Goal: Communication & Community: Participate in discussion

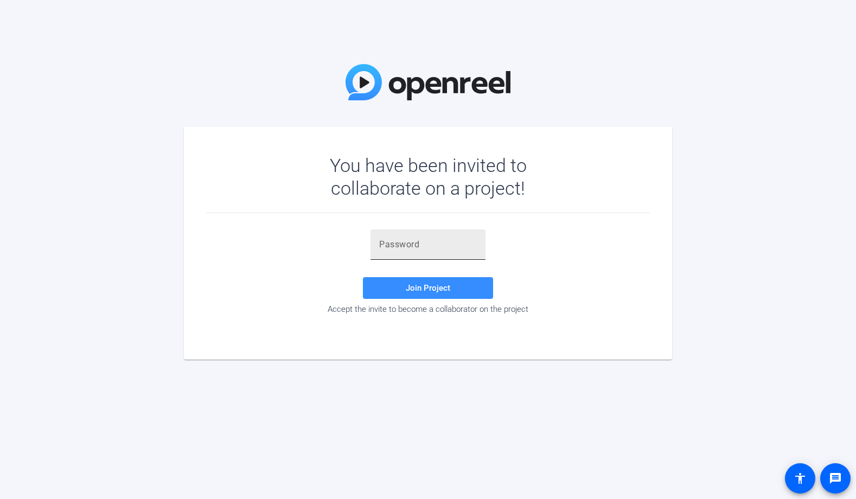
click at [458, 243] on input "text" at bounding box center [428, 244] width 98 height 13
paste input "!0+,i)"
type input "!0+,i)"
click at [386, 293] on span at bounding box center [428, 288] width 130 height 26
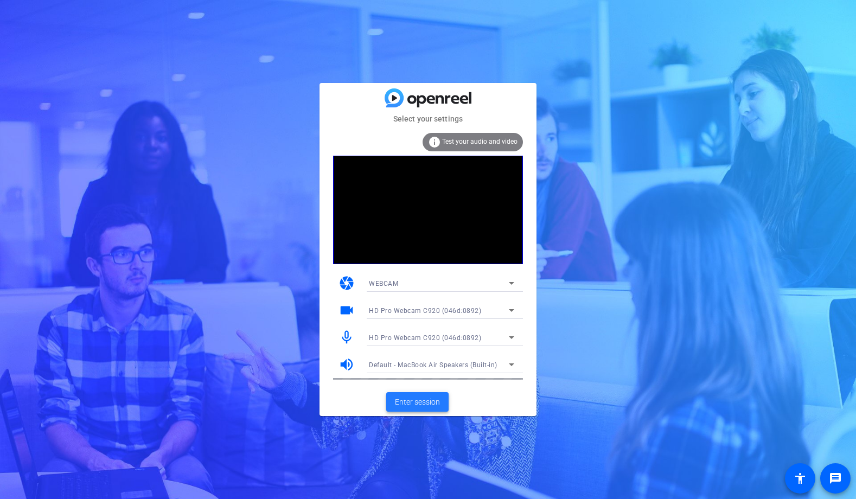
click at [423, 398] on span "Enter session" at bounding box center [417, 402] width 45 height 11
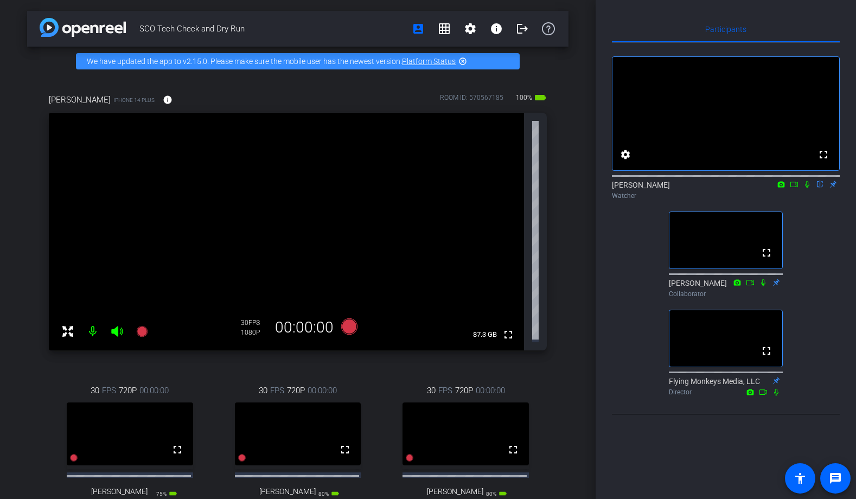
click at [793, 188] on icon at bounding box center [794, 185] width 9 height 8
click at [820, 188] on icon at bounding box center [820, 184] width 4 height 7
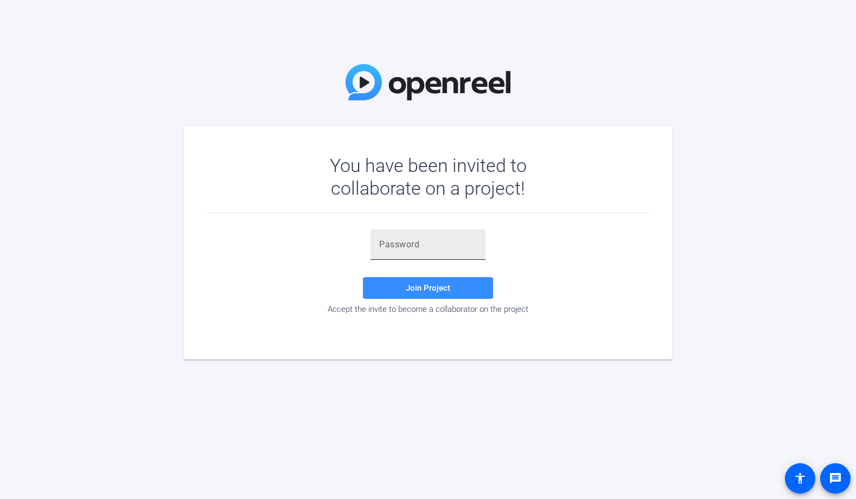
click at [425, 251] on div at bounding box center [428, 245] width 98 height 30
paste input "!0+,i)"
type input "!0+,i)"
click at [427, 289] on span "Join Project" at bounding box center [428, 288] width 45 height 10
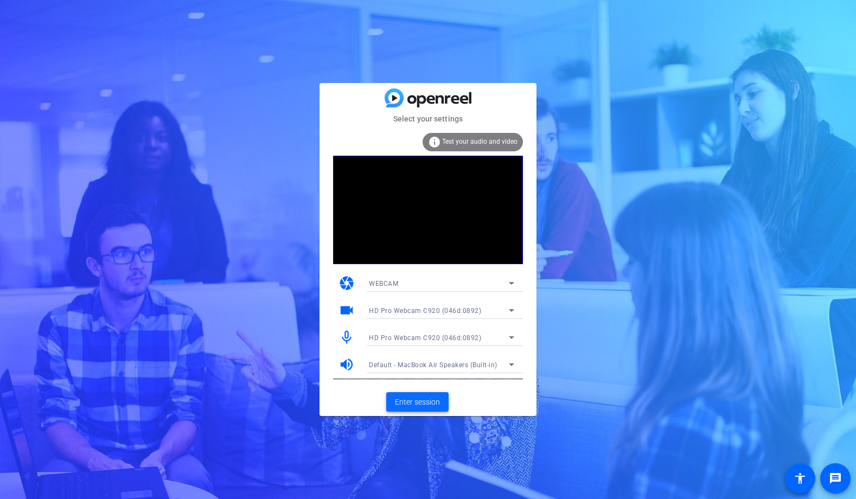
click at [420, 404] on span "Enter session" at bounding box center [417, 402] width 45 height 11
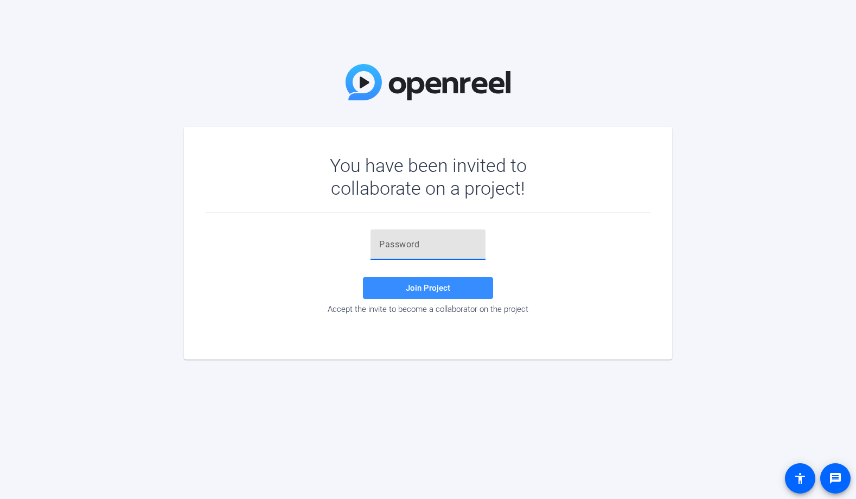
click at [433, 251] on input "text" at bounding box center [428, 244] width 98 height 13
type input "!0+,i)"
click at [389, 283] on span at bounding box center [428, 288] width 130 height 26
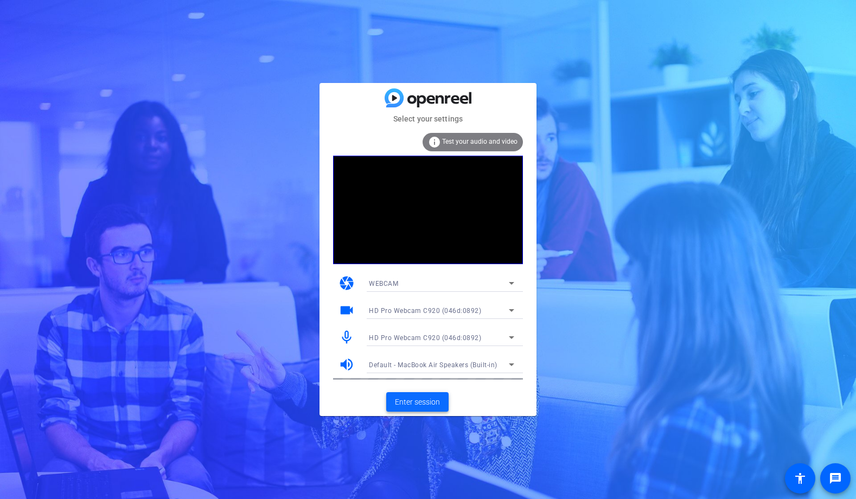
click at [419, 398] on span "Enter session" at bounding box center [417, 402] width 45 height 11
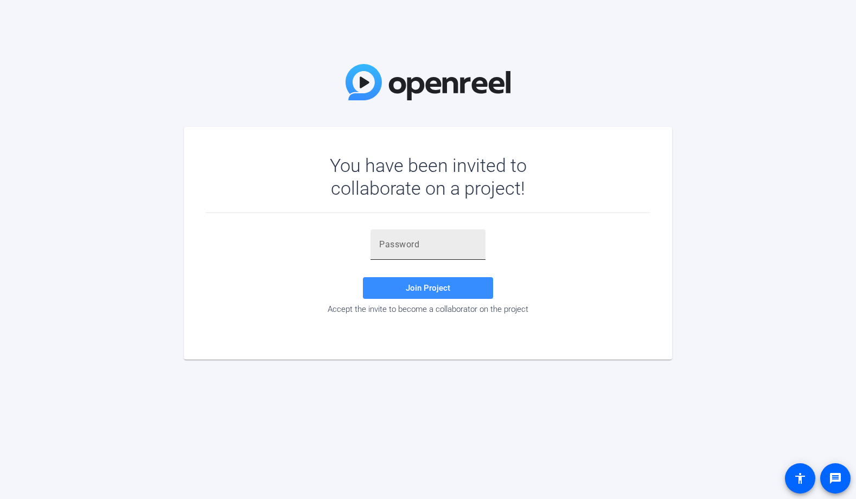
click at [417, 246] on input "text" at bounding box center [428, 244] width 98 height 13
paste input "!0+,i)"
type input "!0+,i)"
click at [460, 285] on span at bounding box center [428, 288] width 130 height 26
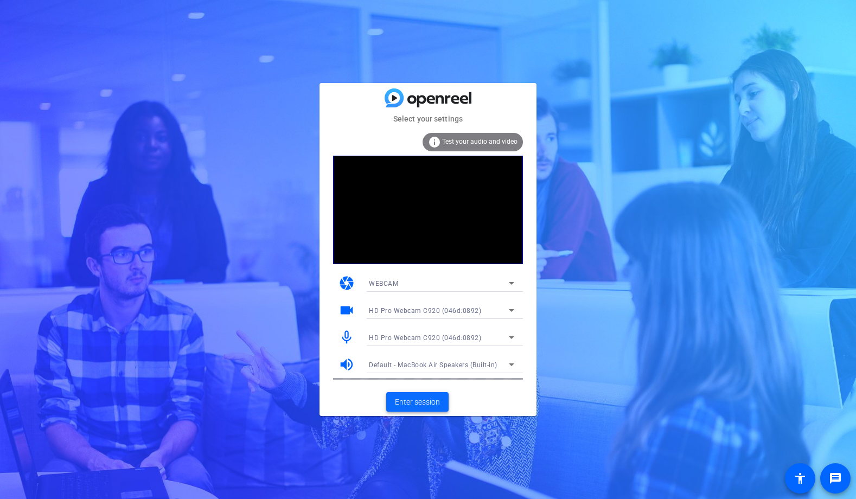
click at [424, 404] on span "Enter session" at bounding box center [417, 402] width 45 height 11
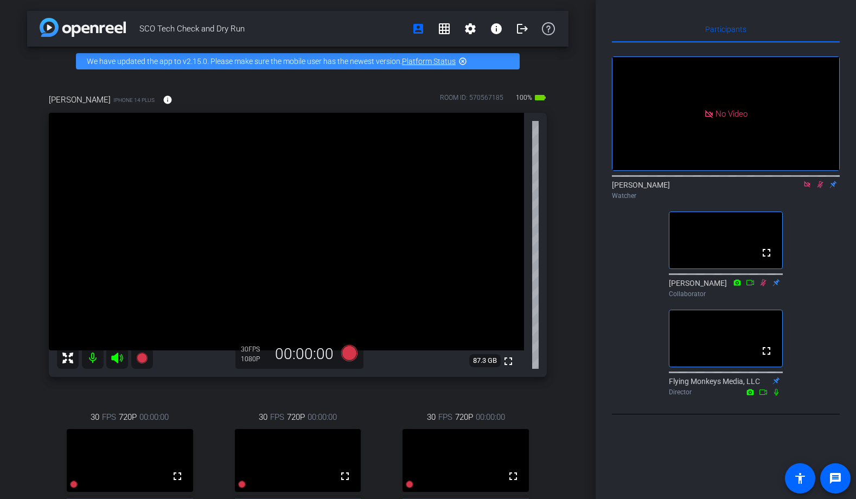
click at [805, 187] on icon at bounding box center [807, 184] width 6 height 6
click at [809, 188] on icon at bounding box center [807, 185] width 9 height 8
click at [840, 278] on div "Participants fullscreen settings [PERSON_NAME] flip Watcher fullscreen [PERSON_…" at bounding box center [726, 249] width 261 height 499
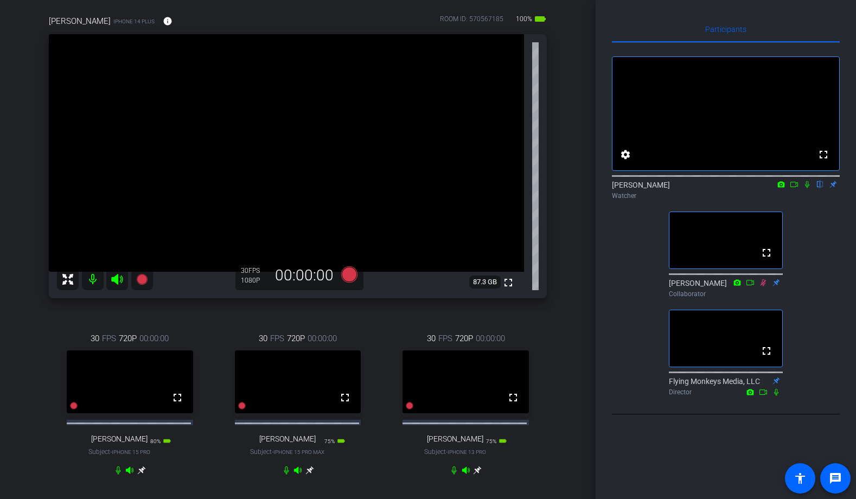
scroll to position [85, 0]
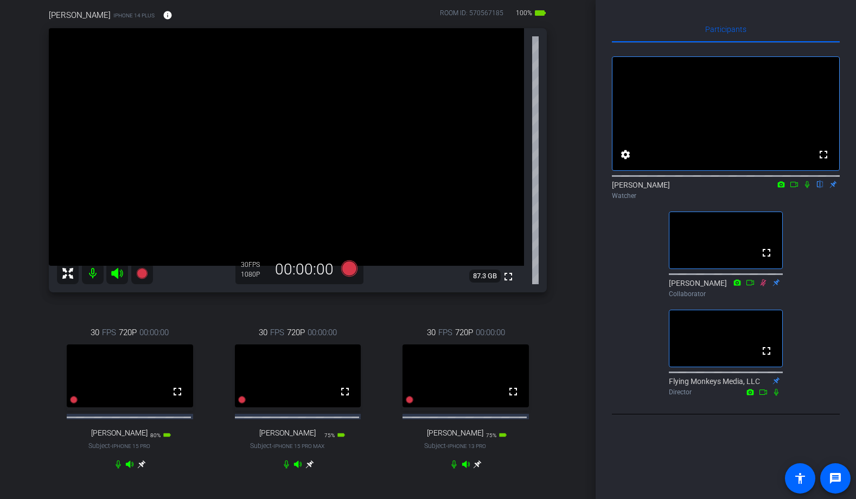
click at [809, 188] on icon at bounding box center [807, 185] width 9 height 8
click at [811, 188] on icon at bounding box center [807, 185] width 9 height 8
click at [841, 276] on div "Participants fullscreen settings [PERSON_NAME] flip Watcher fullscreen [PERSON_…" at bounding box center [726, 249] width 261 height 499
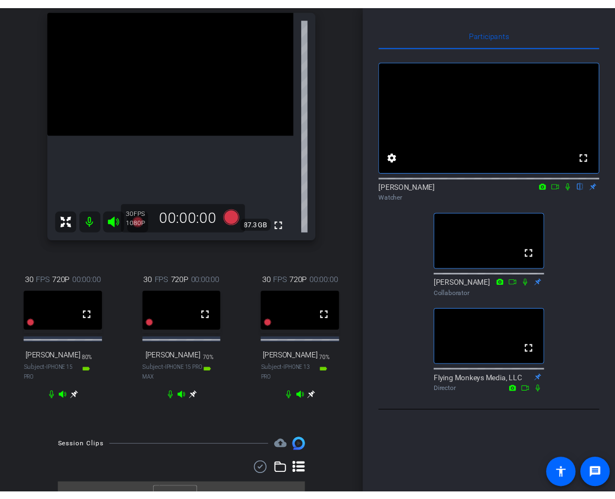
scroll to position [125, 0]
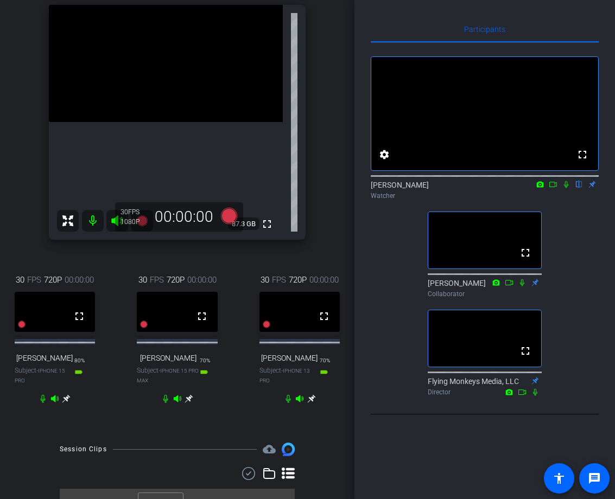
drag, startPoint x: 354, startPoint y: 243, endPoint x: 391, endPoint y: 249, distance: 37.4
click at [391, 249] on div "Participants fullscreen settings [PERSON_NAME] flip Watcher fullscreen [PERSON_…" at bounding box center [484, 249] width 261 height 499
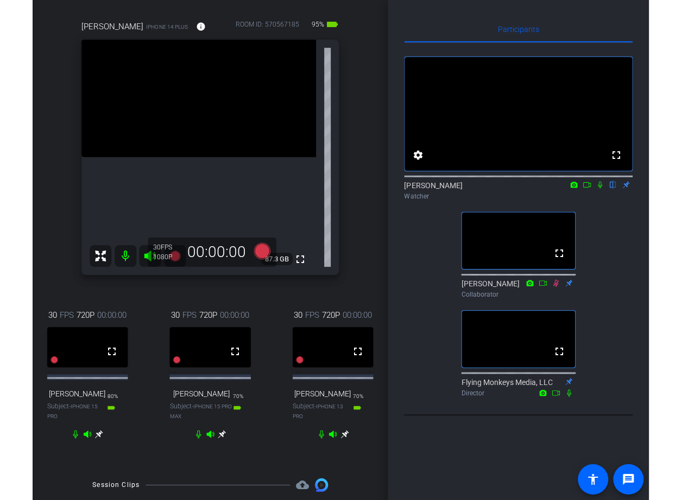
scroll to position [93, 0]
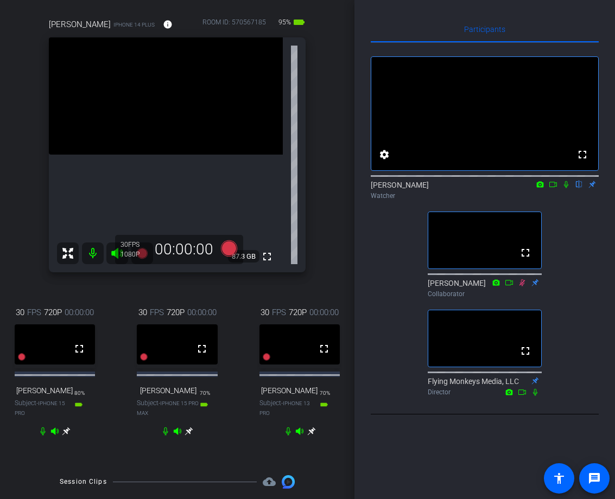
click at [554, 188] on icon at bounding box center [553, 185] width 9 height 8
click at [578, 188] on icon at bounding box center [579, 185] width 9 height 8
click at [563, 187] on icon at bounding box center [566, 184] width 6 height 6
click at [568, 188] on icon at bounding box center [566, 185] width 9 height 8
click at [566, 188] on icon at bounding box center [566, 185] width 9 height 8
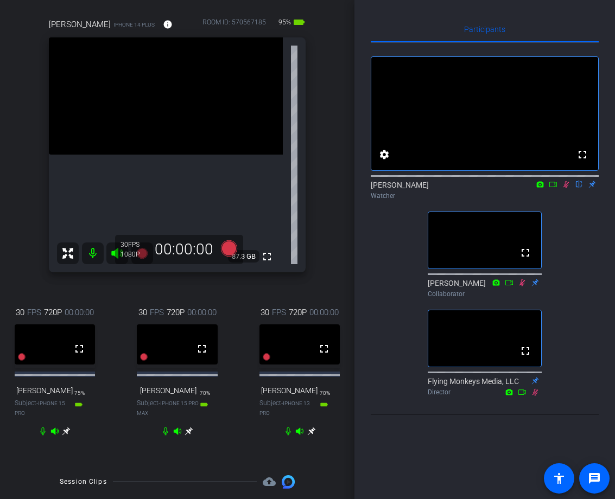
click at [568, 188] on icon at bounding box center [566, 185] width 9 height 8
click at [563, 188] on icon at bounding box center [566, 185] width 9 height 8
click at [584, 242] on div "fullscreen settings [PERSON_NAME] flip Watcher fullscreen [PERSON_NAME] Collabo…" at bounding box center [485, 222] width 228 height 358
click at [567, 188] on icon at bounding box center [566, 185] width 9 height 8
click at [566, 188] on icon at bounding box center [566, 185] width 9 height 8
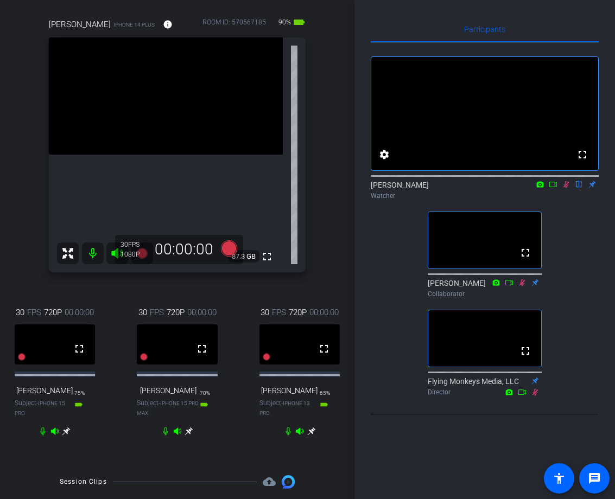
click at [564, 188] on icon at bounding box center [566, 184] width 6 height 7
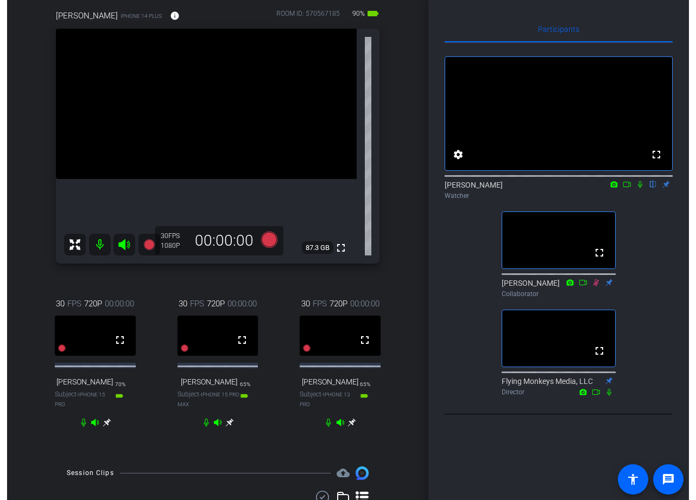
scroll to position [84, 0]
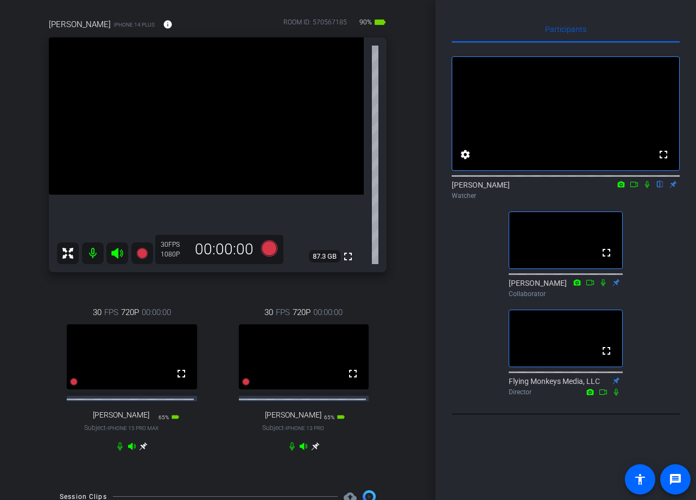
click at [393, 353] on div "[PERSON_NAME] iPhone 14 Plus info ROOM ID: 570567185 90% battery_std fullscreen…" at bounding box center [217, 240] width 381 height 479
click at [401, 132] on div "[PERSON_NAME] iPhone 14 Plus info ROOM ID: 570567185 90% battery_std fullscreen…" at bounding box center [217, 240] width 381 height 479
